Goal: Task Accomplishment & Management: Use online tool/utility

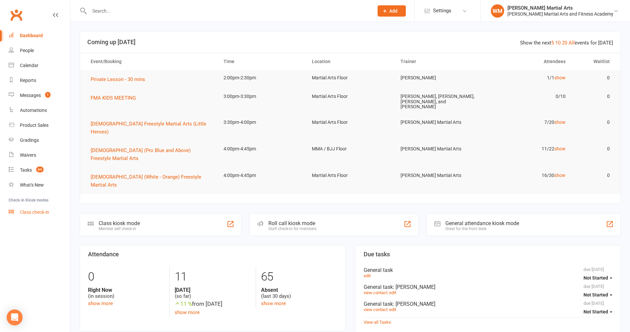
click at [36, 214] on div "Class check-in" at bounding box center [34, 212] width 29 height 5
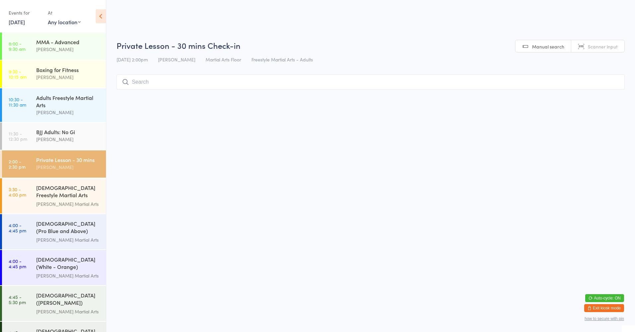
click at [62, 25] on select "Any location Martial Arts Floor MMA / BJJ Floor Cage Area" at bounding box center [64, 21] width 33 height 7
select select "0"
click at [48, 18] on select "Any location Martial Arts Floor MMA / BJJ Floor Cage Area" at bounding box center [64, 21] width 33 height 7
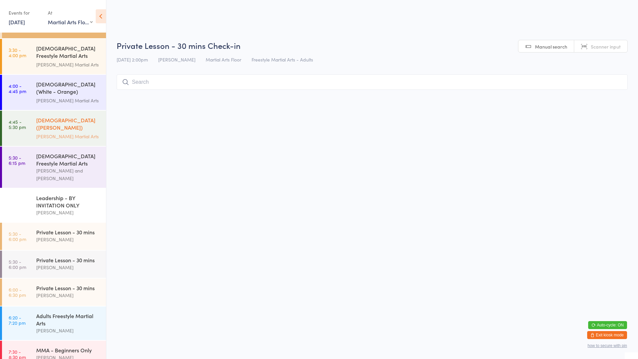
scroll to position [54, 0]
